Goal: Transaction & Acquisition: Book appointment/travel/reservation

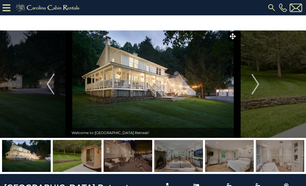
click at [92, 158] on img at bounding box center [77, 156] width 49 height 32
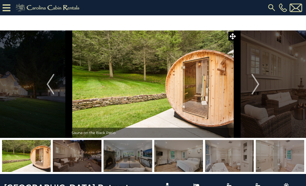
click at [259, 81] on img "Next" at bounding box center [256, 84] width 8 height 20
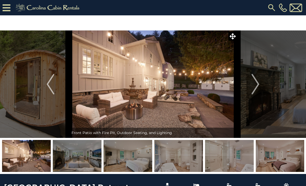
click at [258, 85] on img "Next" at bounding box center [256, 84] width 8 height 20
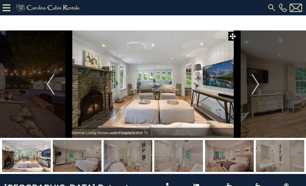
click at [254, 88] on img "Next" at bounding box center [256, 84] width 8 height 20
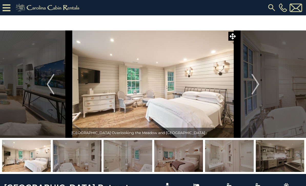
click at [254, 87] on img "Next" at bounding box center [256, 84] width 8 height 20
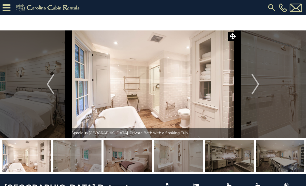
click at [255, 85] on img "Next" at bounding box center [256, 84] width 8 height 20
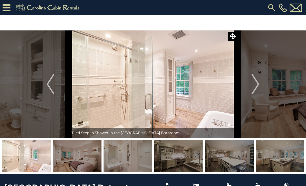
click at [256, 85] on img "Next" at bounding box center [256, 84] width 8 height 20
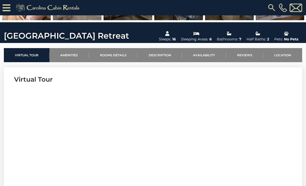
scroll to position [136, 0]
click at [74, 55] on link "Amenities" at bounding box center [69, 55] width 40 height 14
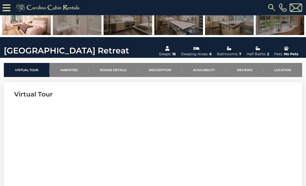
scroll to position [122, 0]
click at [114, 69] on link "Rooms Details" at bounding box center [113, 70] width 49 height 14
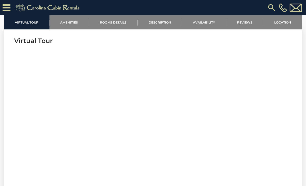
scroll to position [175, 0]
click at [162, 22] on link "Description" at bounding box center [160, 22] width 45 height 14
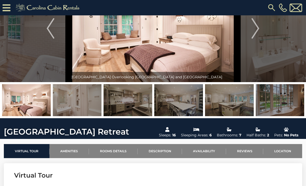
scroll to position [0, 0]
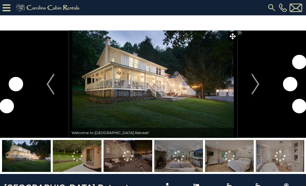
click at [254, 84] on img "Next" at bounding box center [256, 84] width 8 height 20
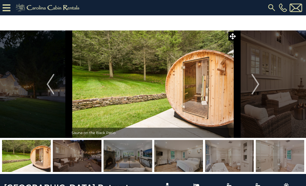
click at [10, 6] on icon at bounding box center [7, 7] width 8 height 9
